Goal: Check status: Check status

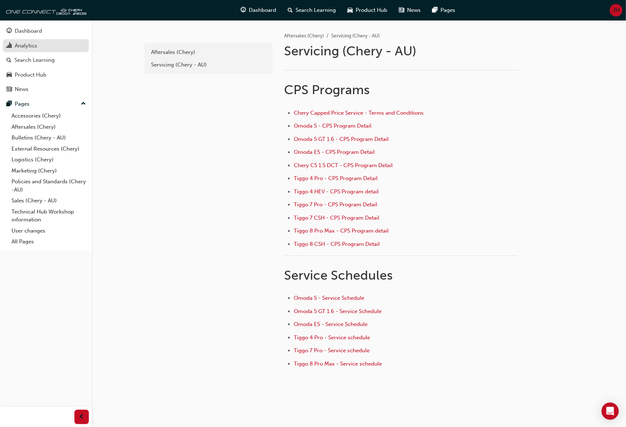
click at [24, 42] on div "Analytics" at bounding box center [26, 46] width 22 height 8
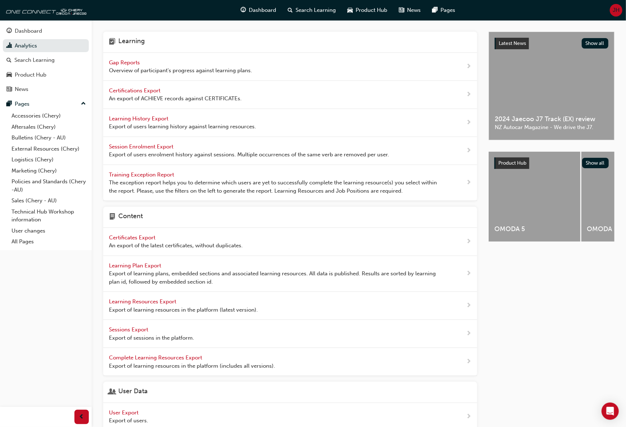
click at [126, 62] on span "Gap Reports" at bounding box center [125, 62] width 32 height 6
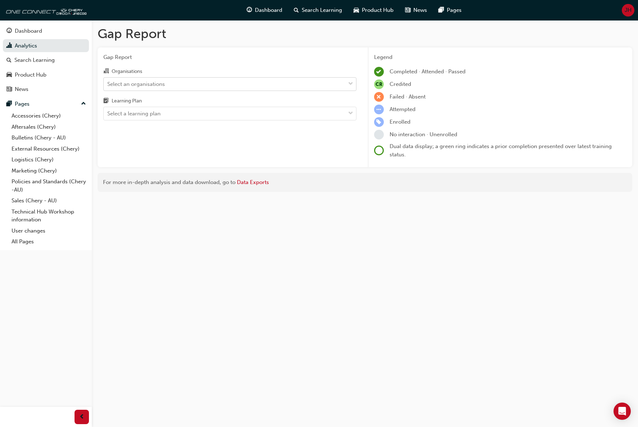
click at [350, 81] on span "down-icon" at bounding box center [350, 84] width 5 height 9
click at [108, 81] on input "Organisations Select an organisations" at bounding box center [107, 84] width 1 height 6
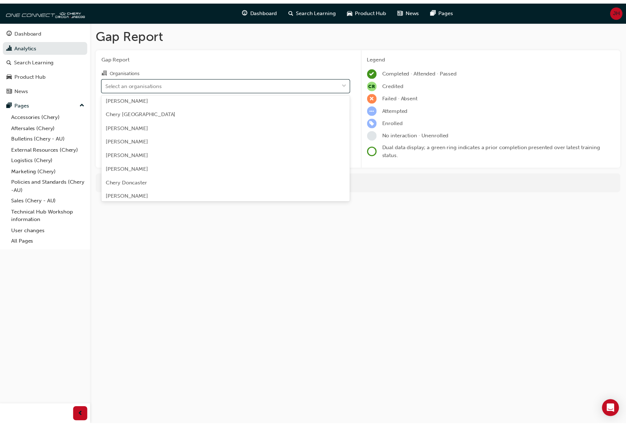
scroll to position [288, 0]
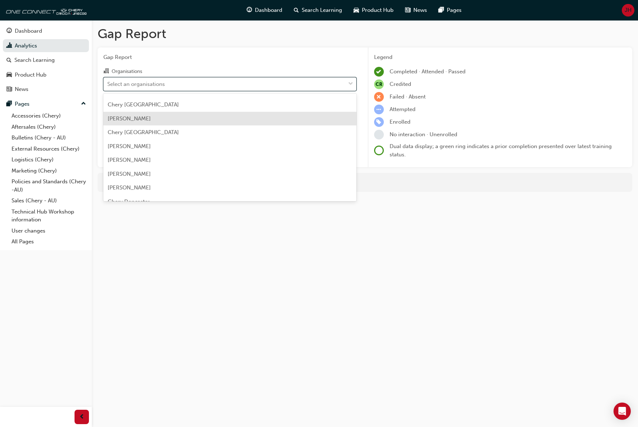
click at [186, 118] on div "[PERSON_NAME]" at bounding box center [229, 119] width 253 height 14
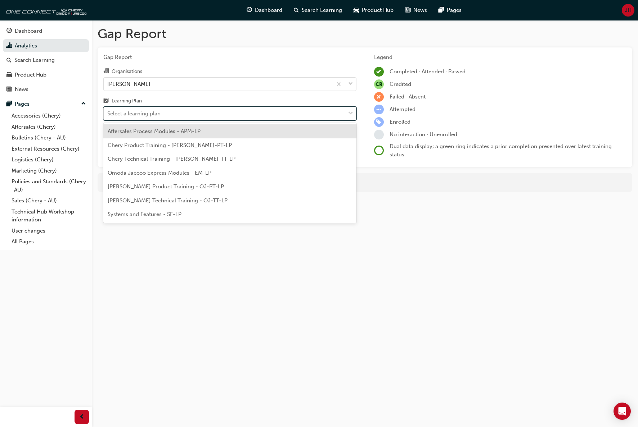
click at [350, 117] on span "down-icon" at bounding box center [350, 113] width 5 height 9
click at [108, 117] on input "Learning Plan option Aftersales Process Modules - APM-LP focused, 1 of 7. 7 res…" at bounding box center [107, 113] width 1 height 6
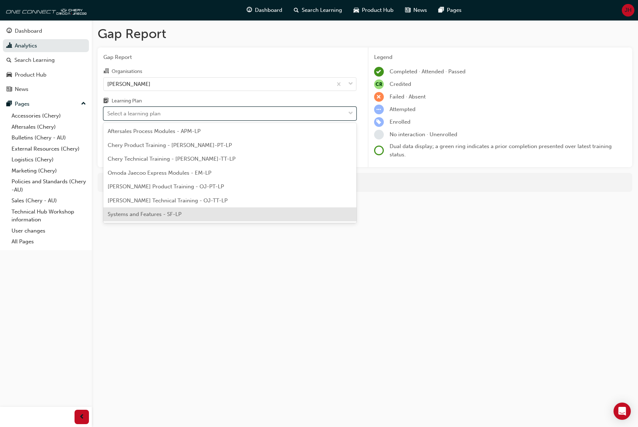
click at [217, 214] on div "Systems and Features - SF-LP" at bounding box center [229, 215] width 253 height 14
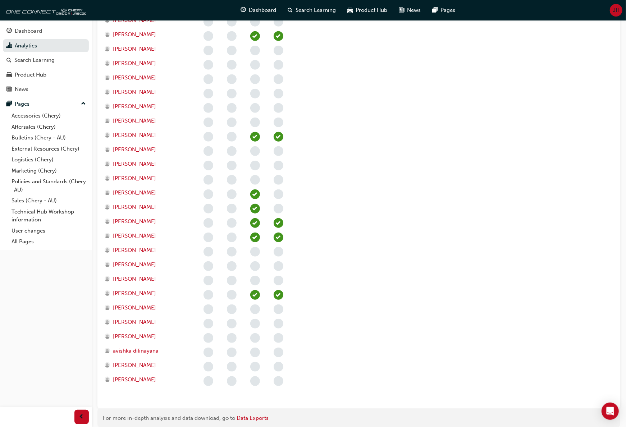
scroll to position [373, 0]
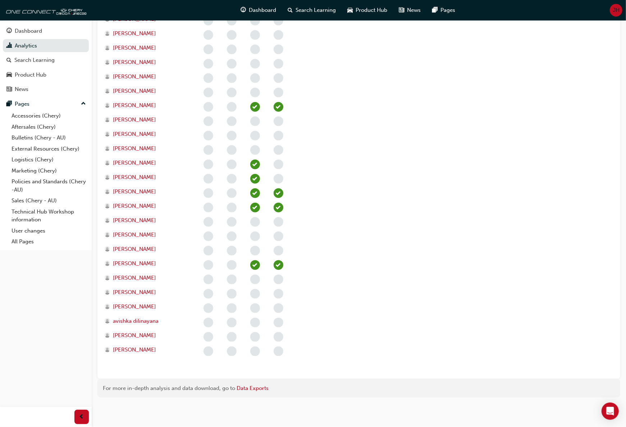
drag, startPoint x: 322, startPoint y: 353, endPoint x: 198, endPoint y: 320, distance: 128.5
click at [198, 320] on section "eLearning Modules Not Found Not Found Advanced Driver Assist Systems (ADAS) - […" at bounding box center [359, 98] width 512 height 551
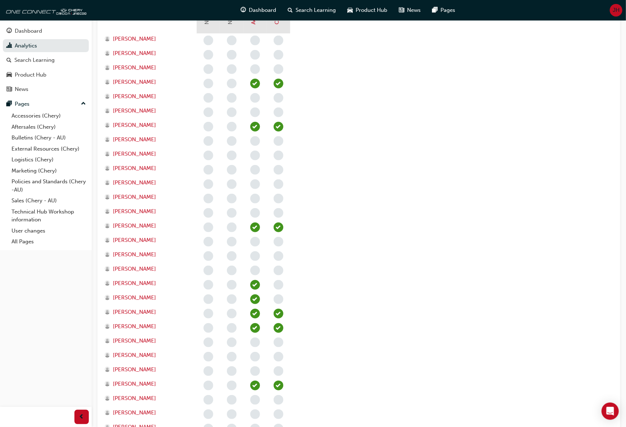
scroll to position [0, 0]
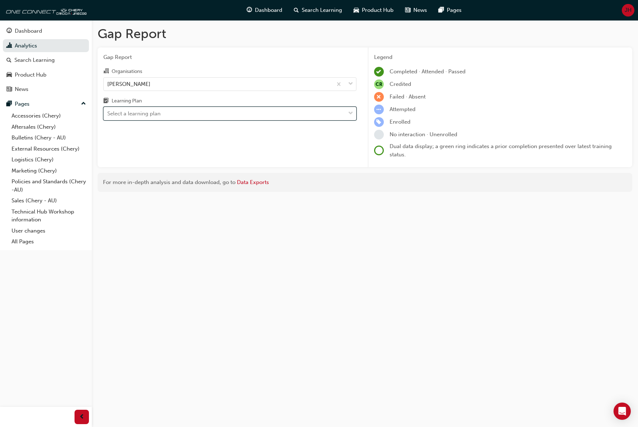
click at [347, 114] on div at bounding box center [350, 113] width 11 height 13
click at [108, 114] on input "Learning Plan option Systems and Features - SF-LP, selected. 0 results availabl…" at bounding box center [107, 113] width 1 height 6
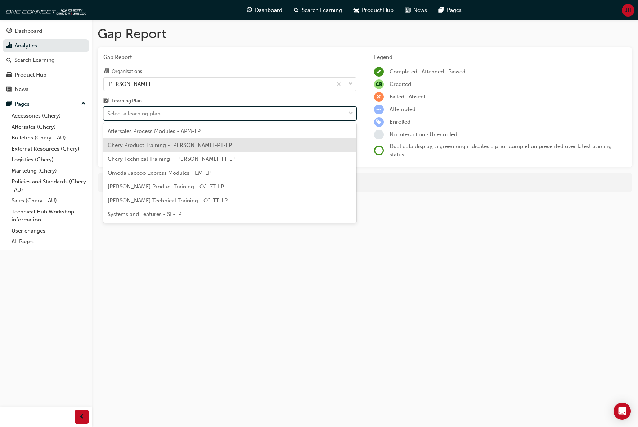
click at [201, 148] on span "Chery Product Training - [PERSON_NAME]-PT-LP" at bounding box center [170, 145] width 124 height 6
